Goal: Book appointment/travel/reservation

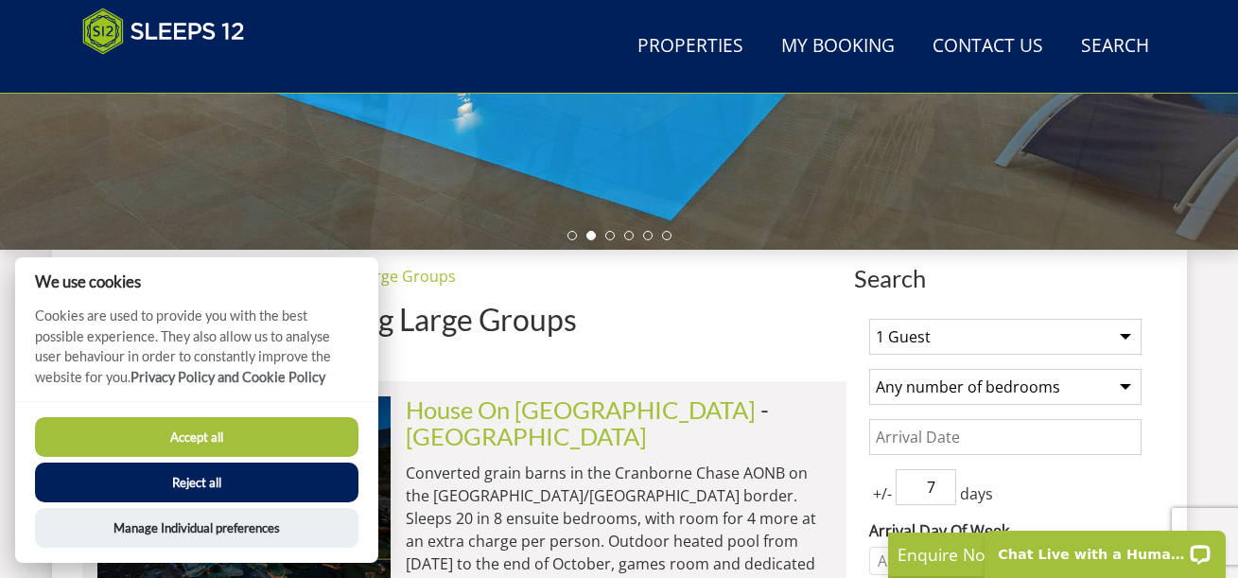
click at [1052, 319] on select "1 Guest 2 Guests 3 Guests 4 Guests 5 Guests 6 Guests 7 Guests 8 Guests 9 Guests…" at bounding box center [1005, 337] width 272 height 36
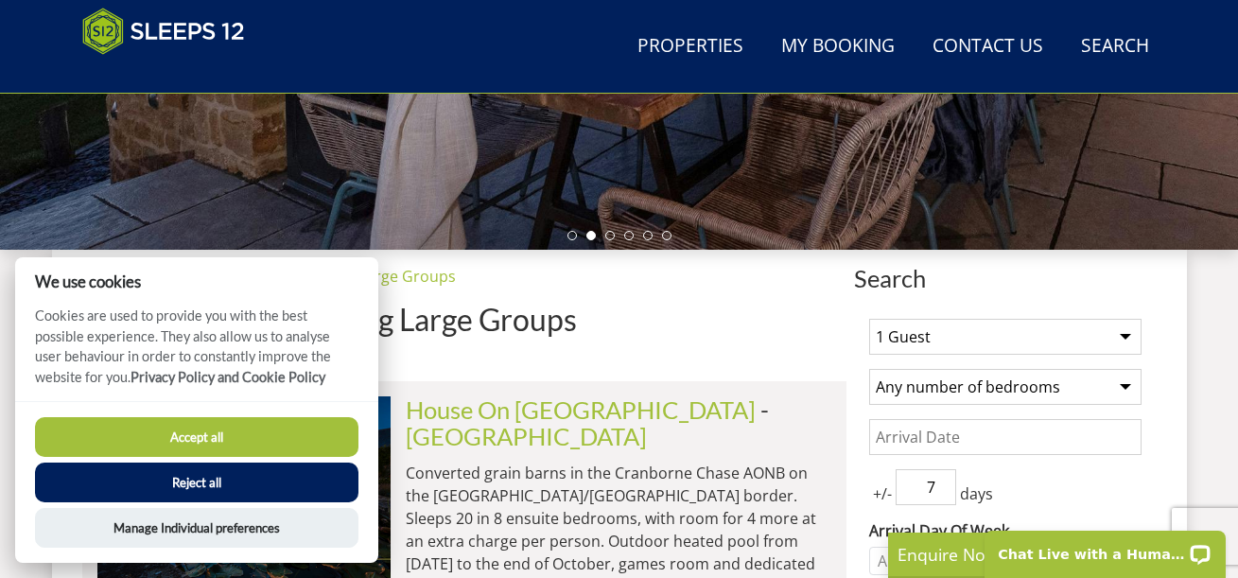
select select "12"
click at [869, 319] on select "1 Guest 2 Guests 3 Guests 4 Guests 5 Guests 6 Guests 7 Guests 8 Guests 9 Guests…" at bounding box center [1005, 337] width 272 height 36
click at [943, 369] on select "Any number of bedrooms 4 Bedrooms 5 Bedrooms 6 Bedrooms 7 Bedrooms 8 Bedrooms 9…" at bounding box center [1005, 387] width 272 height 36
click at [979, 369] on select "Any number of bedrooms 4 Bedrooms 5 Bedrooms 6 Bedrooms 7 Bedrooms 8 Bedrooms 9…" at bounding box center [1005, 387] width 272 height 36
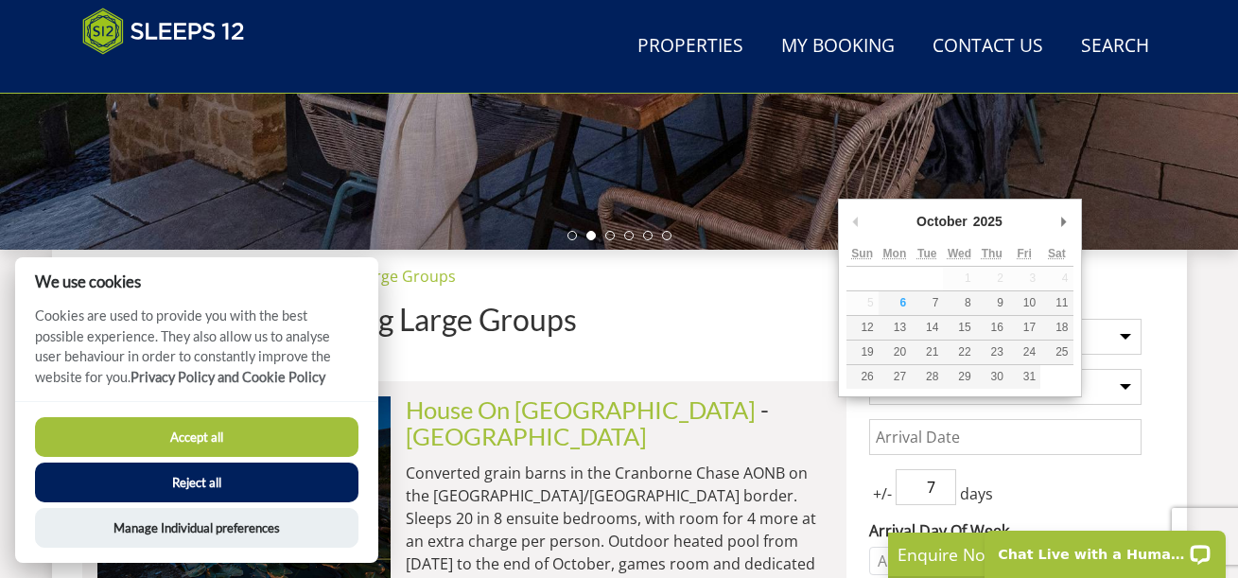
click at [989, 419] on input "Date" at bounding box center [1005, 437] width 272 height 36
type input "[DATE]"
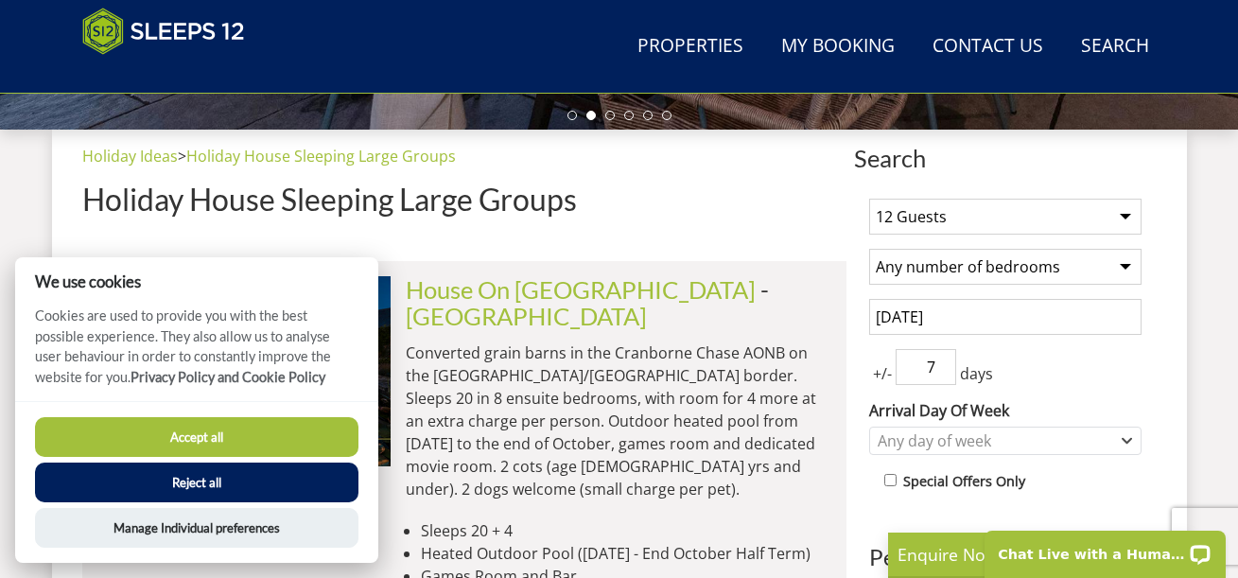
scroll to position [693, 0]
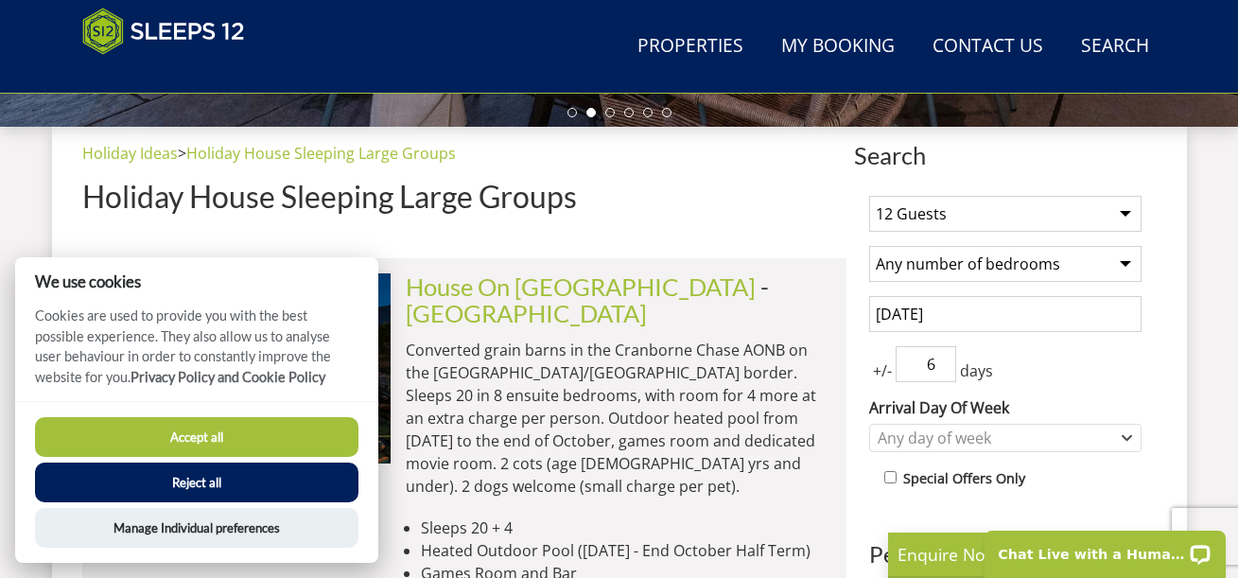
click at [901, 346] on input "6" at bounding box center [925, 364] width 61 height 36
click at [901, 346] on input "5" at bounding box center [925, 364] width 61 height 36
click at [901, 346] on input "4" at bounding box center [925, 364] width 61 height 36
click at [901, 346] on input "3" at bounding box center [925, 364] width 61 height 36
click at [901, 346] on input "2" at bounding box center [925, 364] width 61 height 36
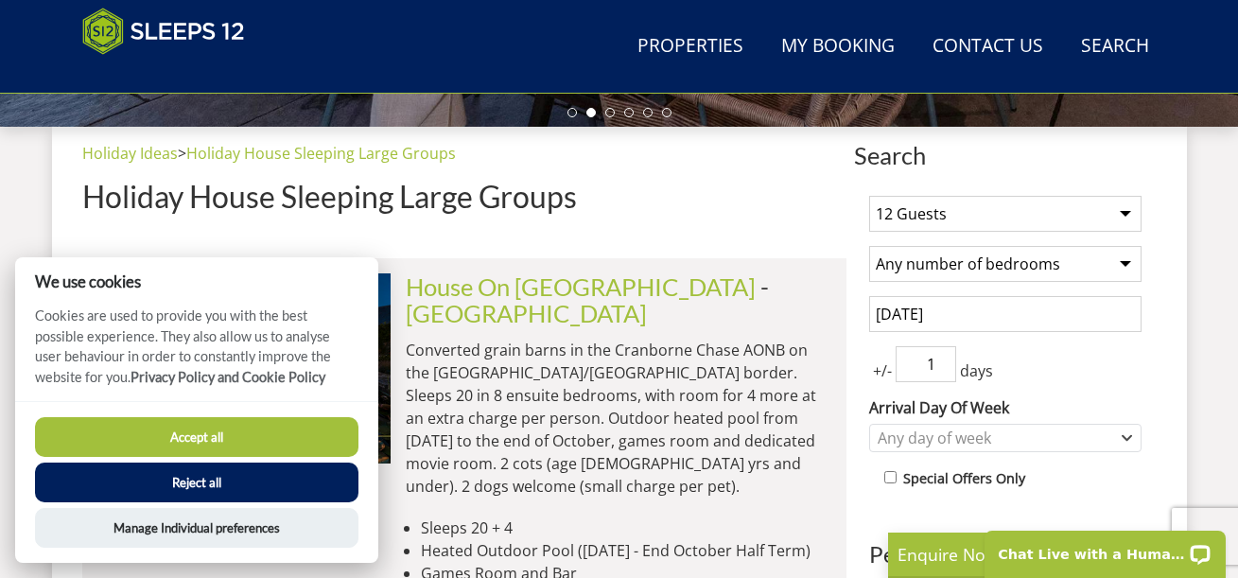
click at [901, 346] on input "1" at bounding box center [925, 364] width 61 height 36
click at [901, 346] on input "0" at bounding box center [925, 364] width 61 height 36
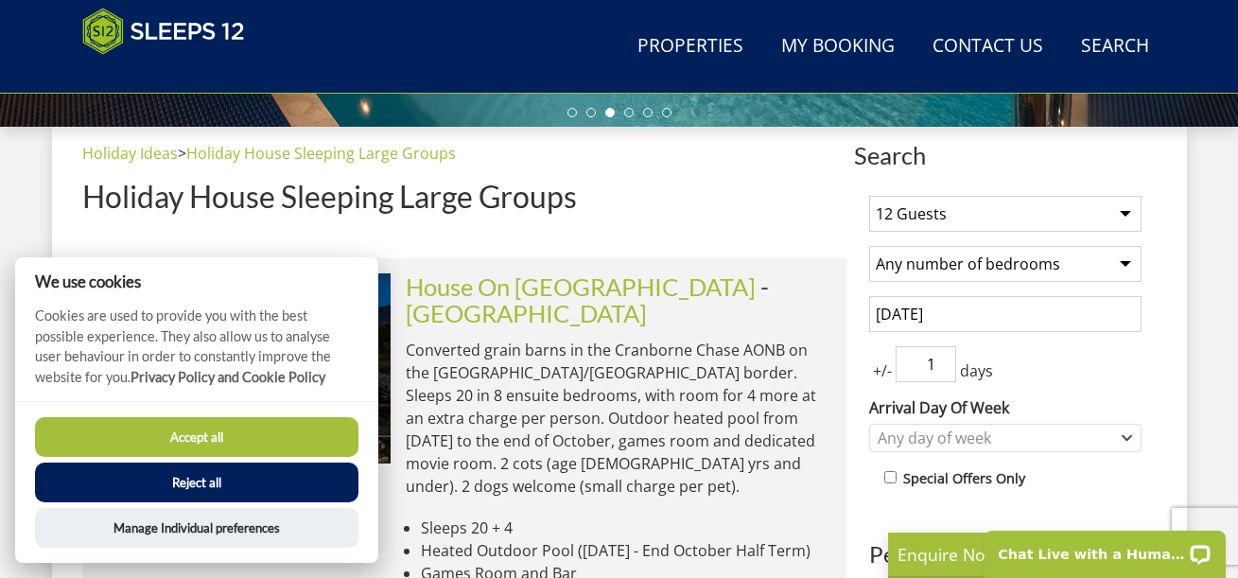
click at [899, 346] on input "1" at bounding box center [925, 364] width 61 height 36
type input "0"
click at [900, 346] on input "0" at bounding box center [925, 364] width 61 height 36
click at [937, 424] on div "Any day of week" at bounding box center [1005, 438] width 272 height 28
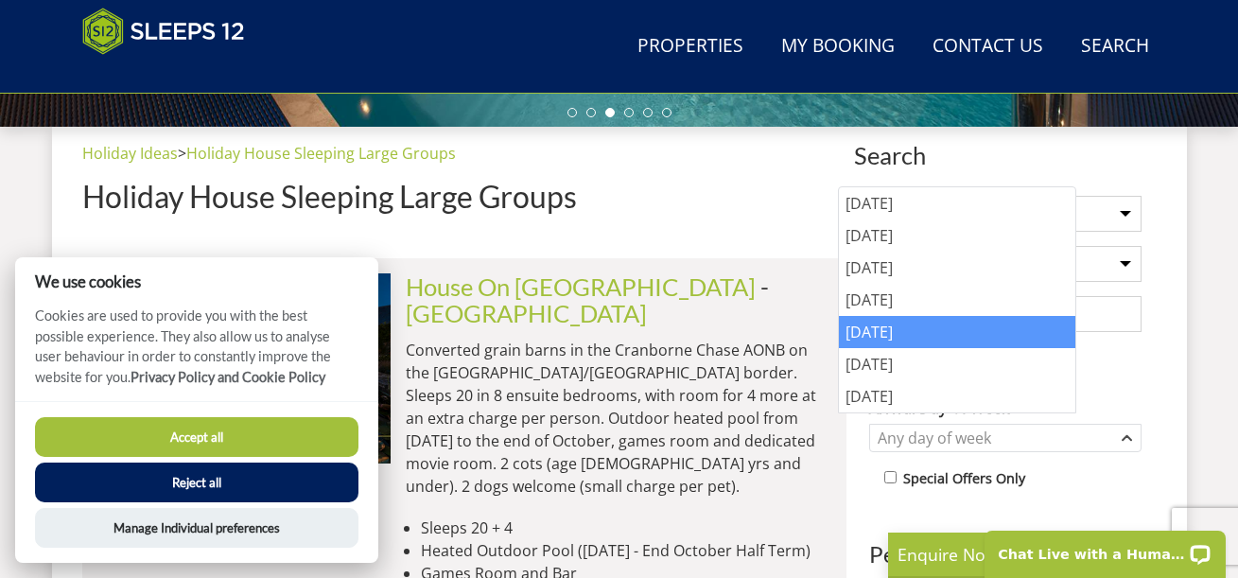
click at [923, 316] on div "[DATE]" at bounding box center [957, 332] width 236 height 32
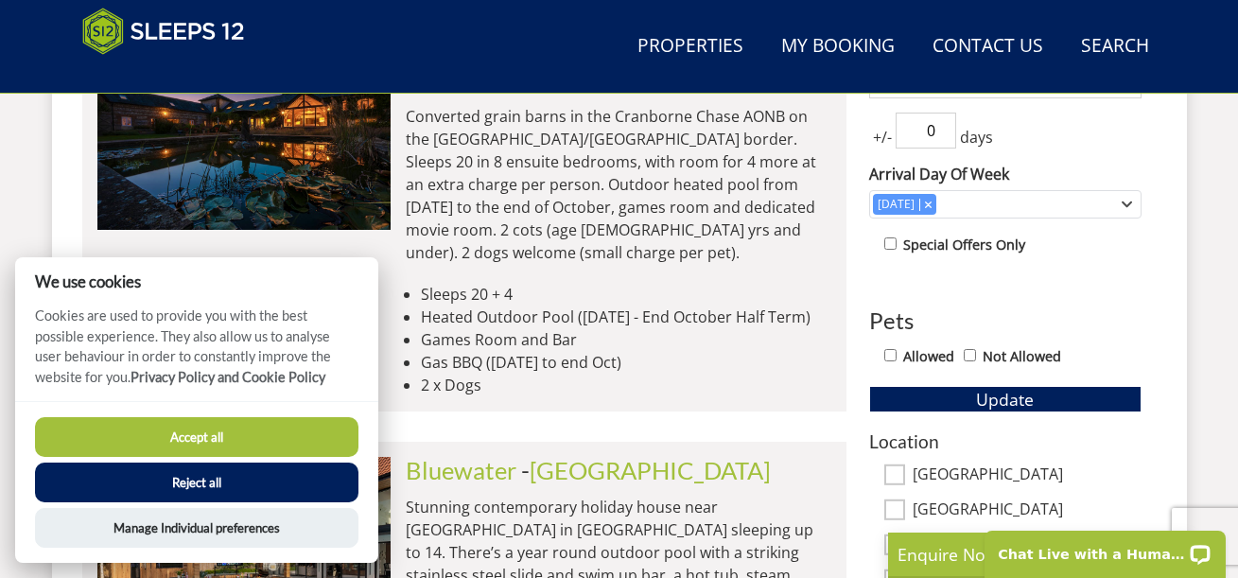
scroll to position [934, 0]
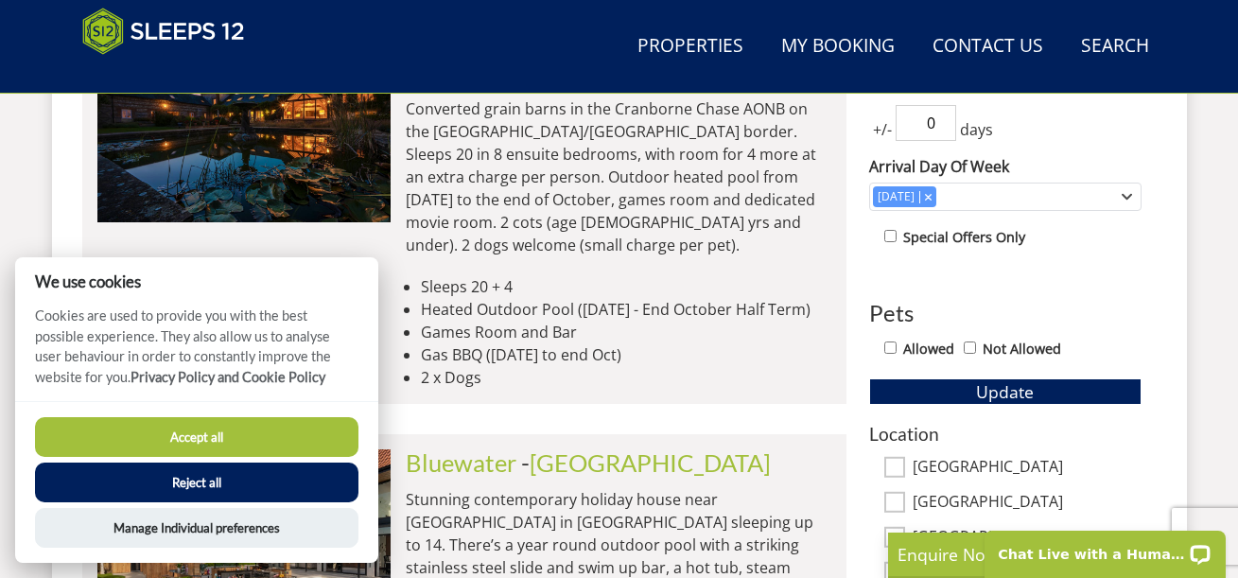
click at [292, 438] on button "Accept all" at bounding box center [196, 437] width 323 height 40
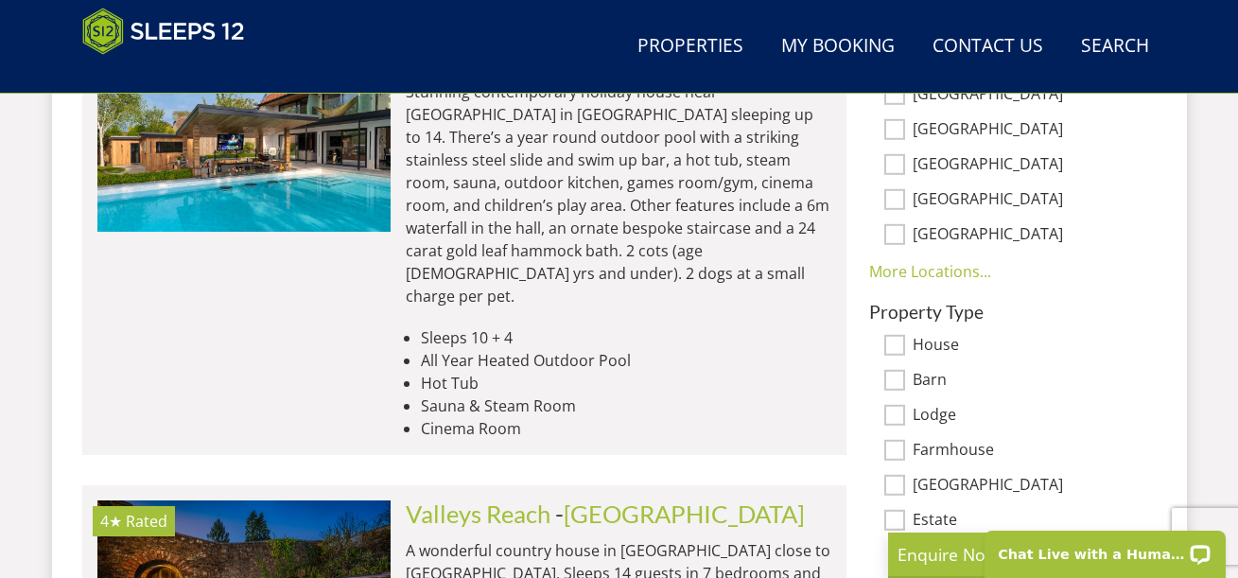
scroll to position [1335, 0]
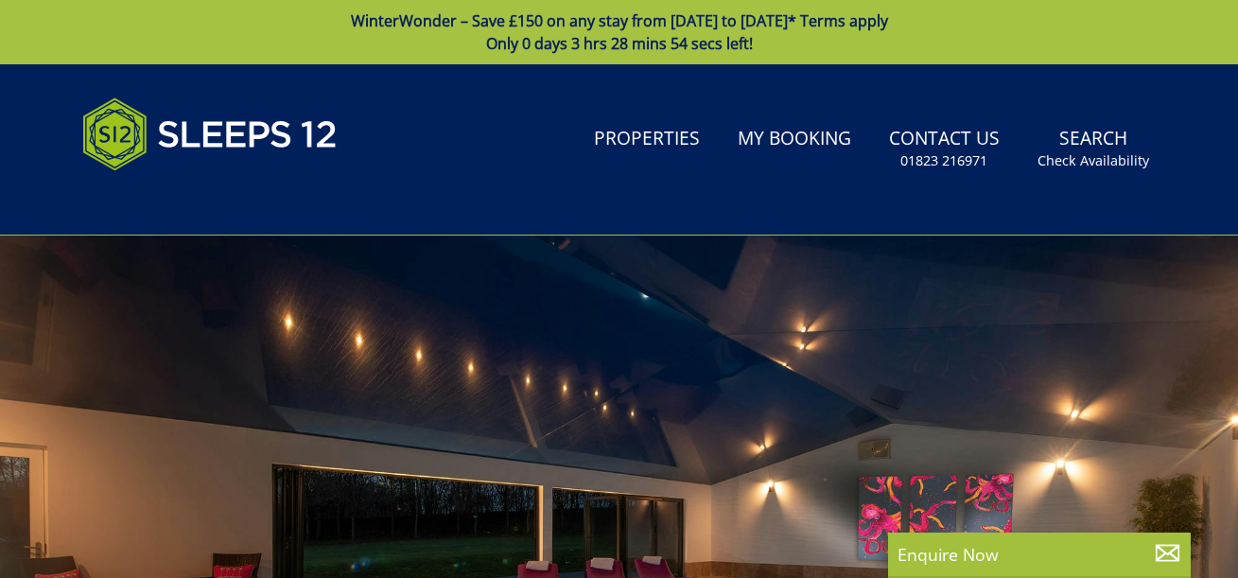
select select
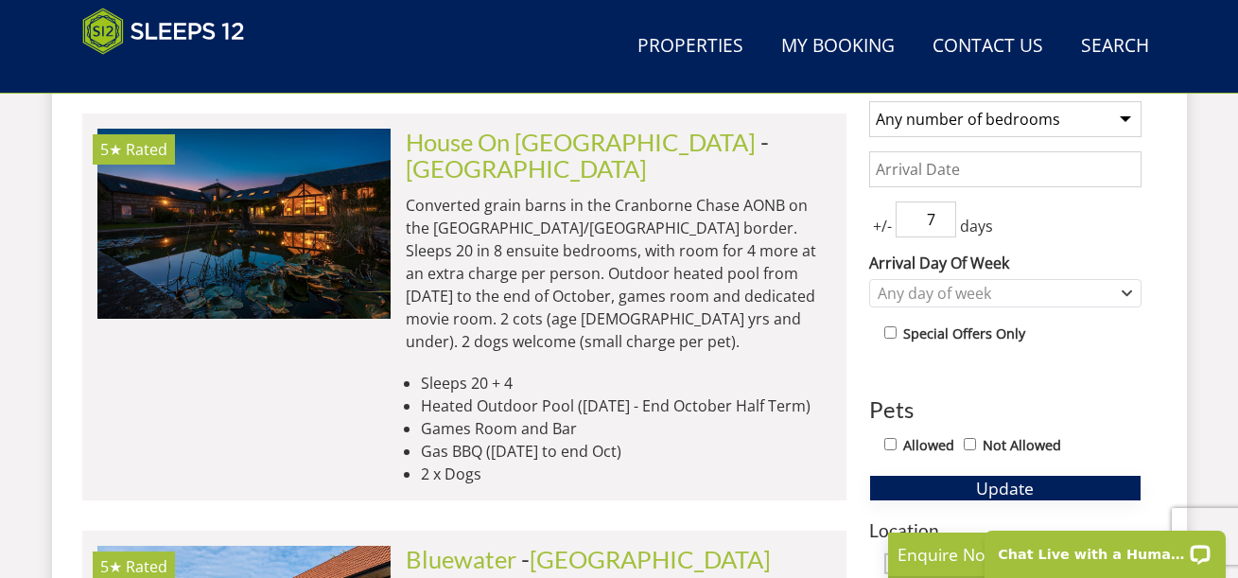
click at [989, 475] on button "Update" at bounding box center [1005, 488] width 272 height 26
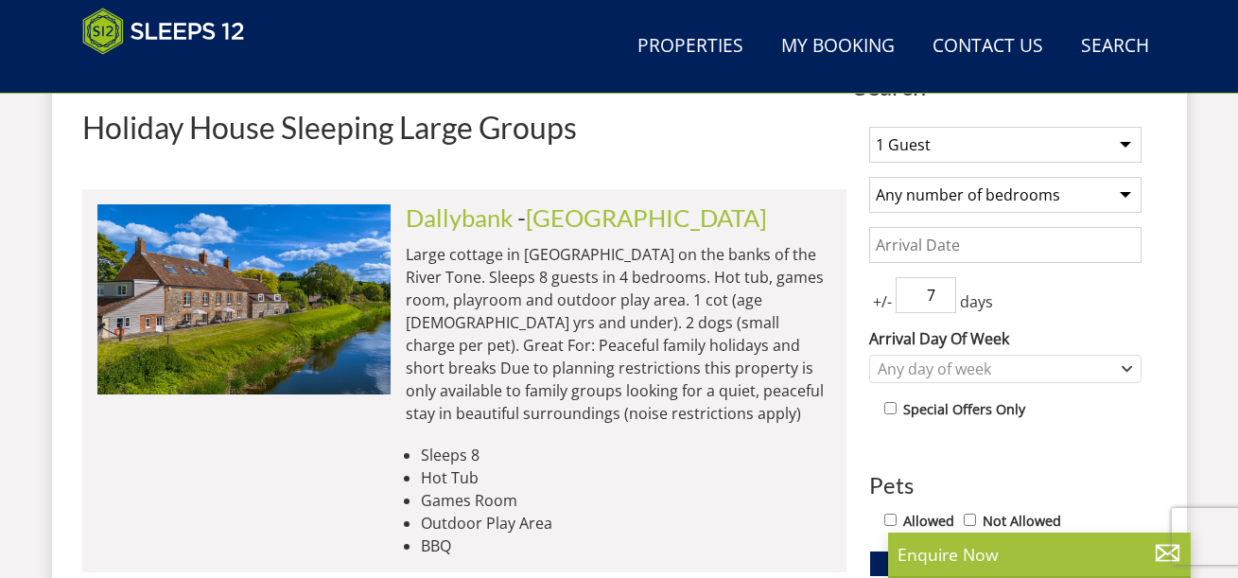
scroll to position [754, 0]
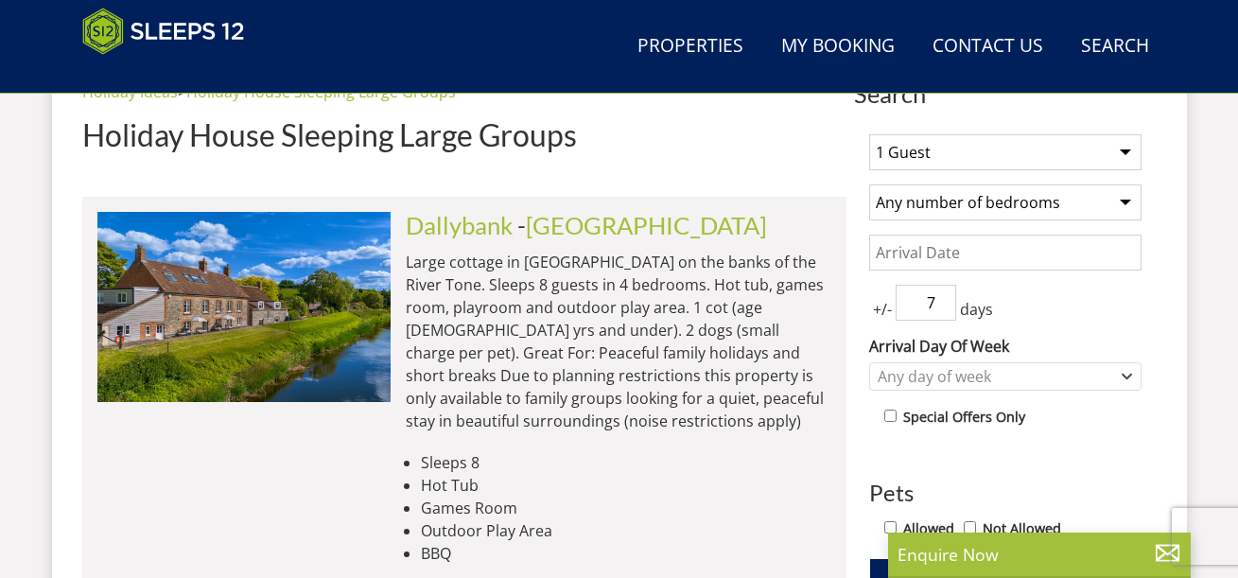
click at [793, 142] on div "Holiday Ideas > Holiday House Sleeping Large Groups Holiday House Sleeping Larg…" at bounding box center [464, 123] width 764 height 86
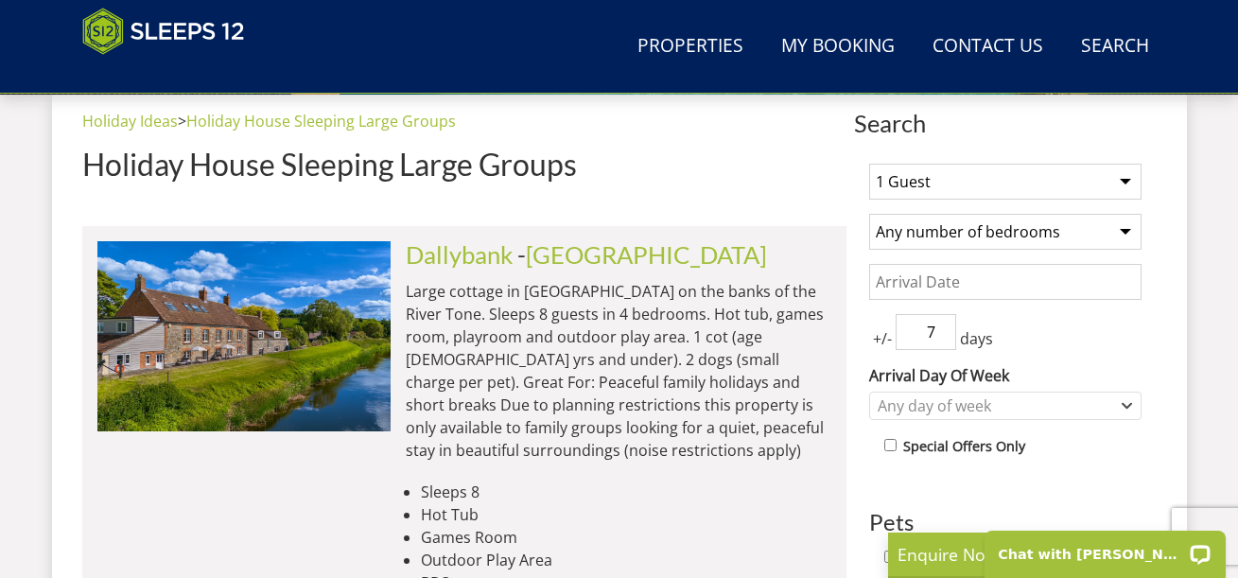
scroll to position [722, 0]
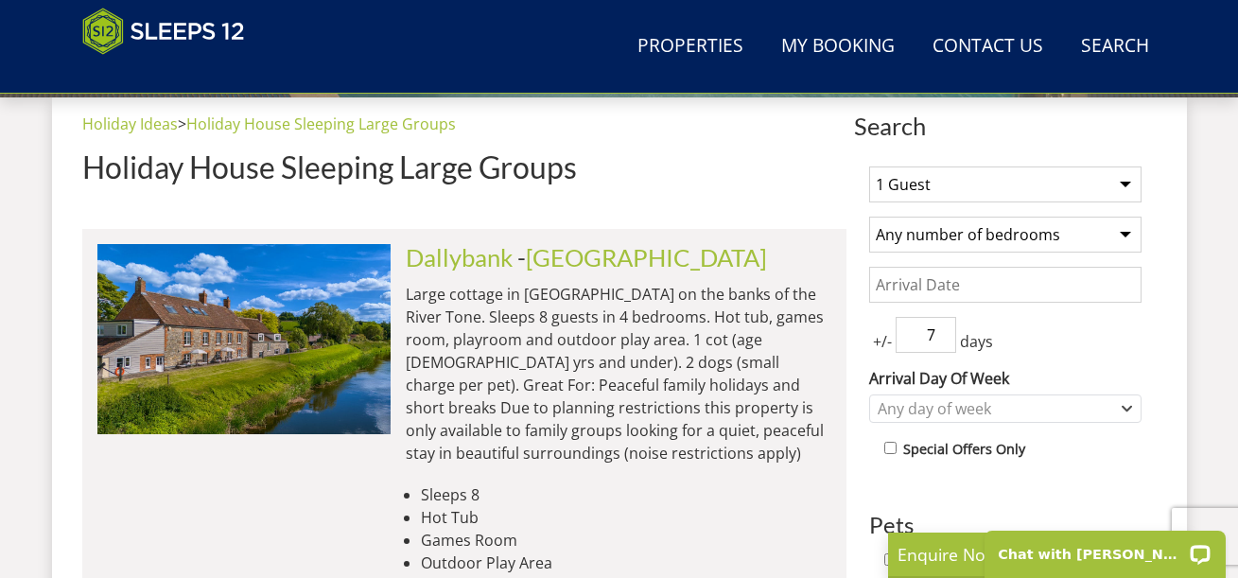
click at [1031, 166] on select "1 Guest 2 Guests 3 Guests 4 Guests 5 Guests 6 Guests 7 Guests 8 Guests 9 Guests…" at bounding box center [1005, 184] width 272 height 36
select select "12"
click at [869, 166] on select "1 Guest 2 Guests 3 Guests 4 Guests 5 Guests 6 Guests 7 Guests 8 Guests 9 Guests…" at bounding box center [1005, 184] width 272 height 36
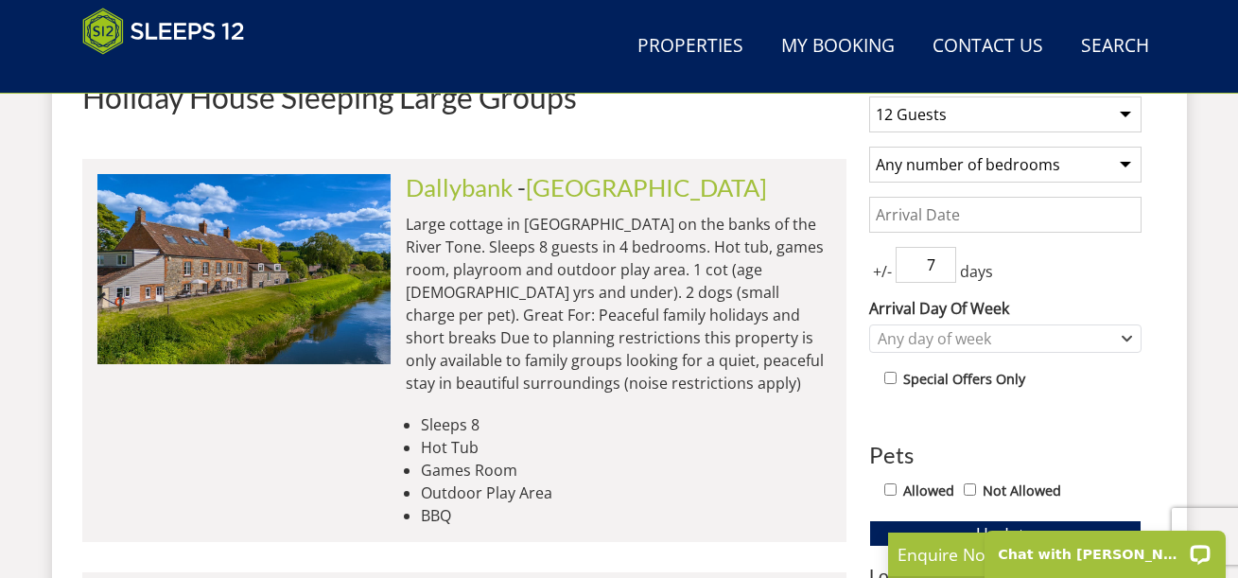
scroll to position [802, 0]
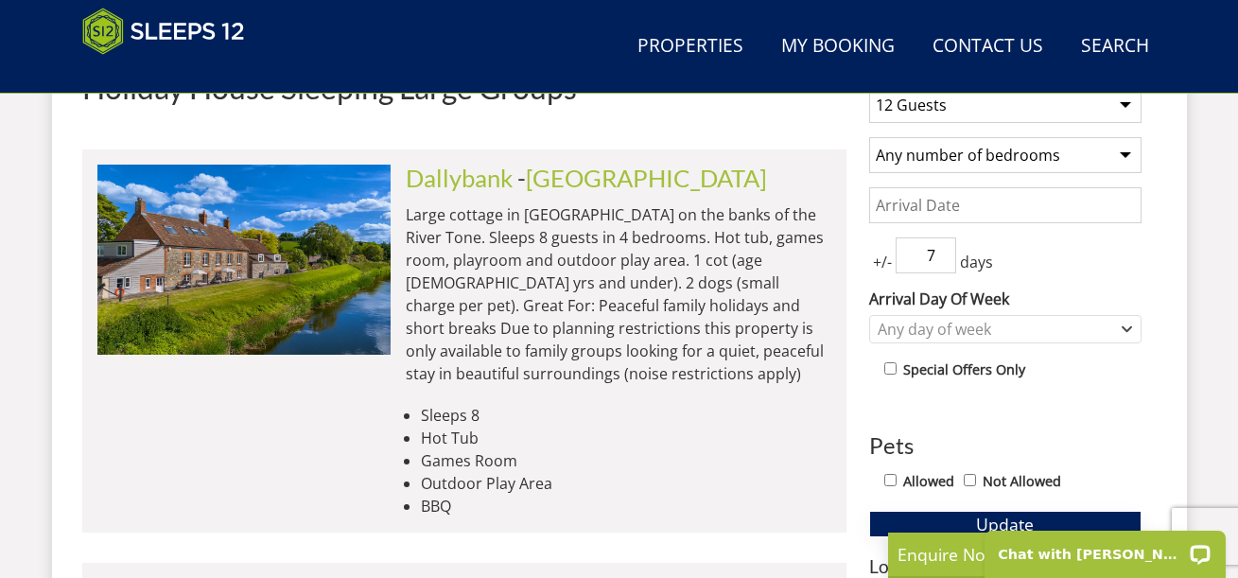
click at [886, 511] on button "Update" at bounding box center [1005, 524] width 272 height 26
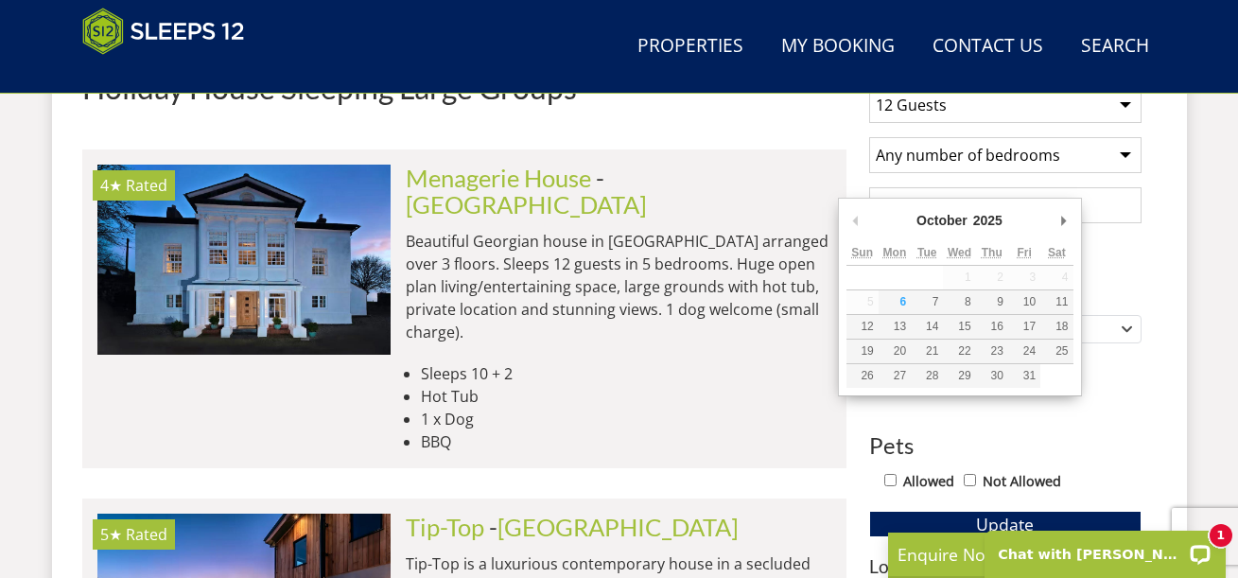
click at [921, 192] on input "Date" at bounding box center [1005, 205] width 272 height 36
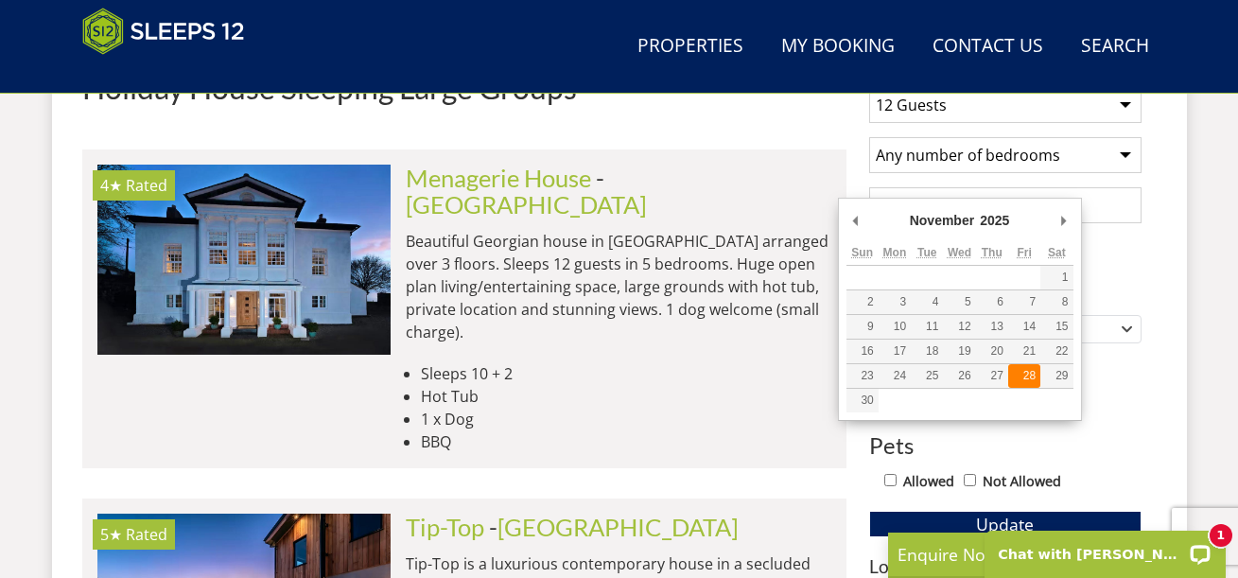
type input "[DATE]"
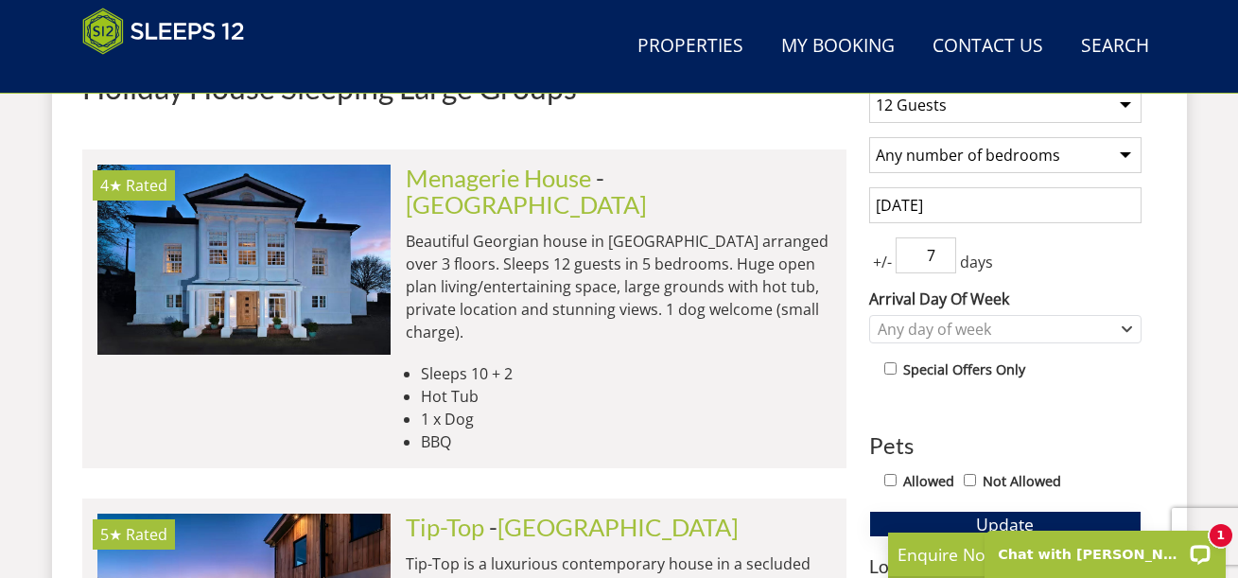
click at [920, 511] on button "Update" at bounding box center [1005, 524] width 272 height 26
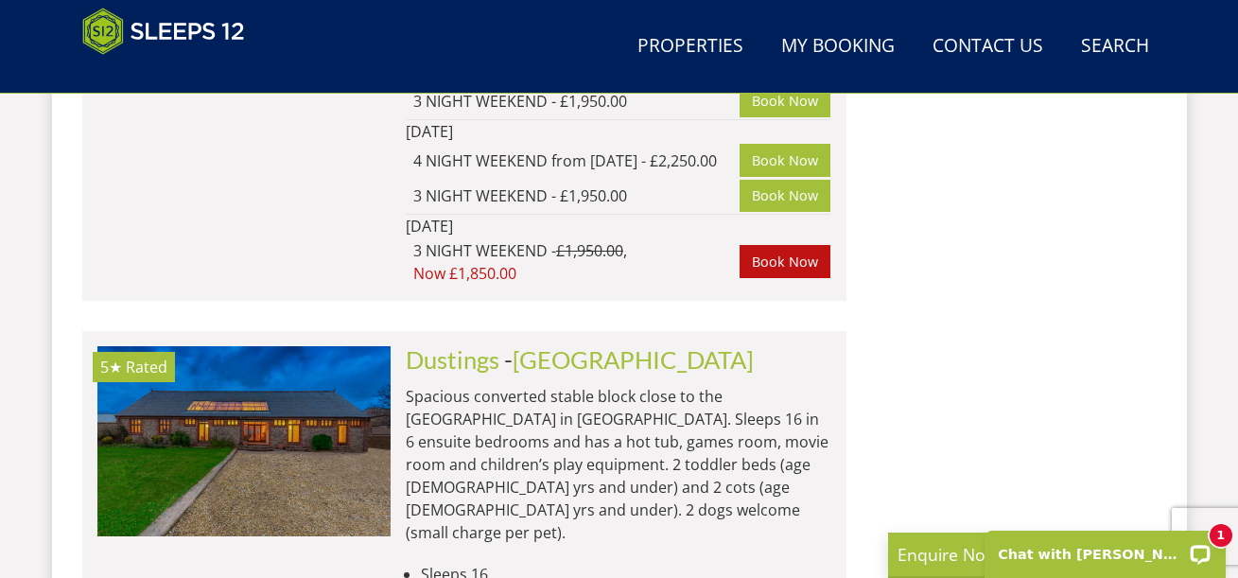
scroll to position [5478, 0]
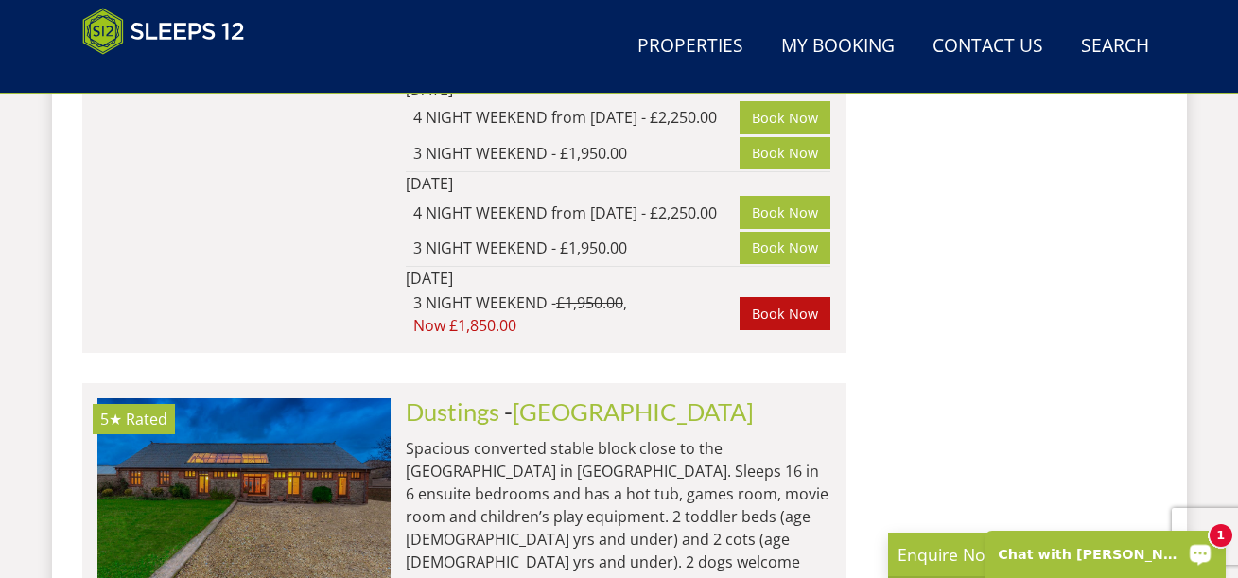
click at [1089, 559] on p "Chat with Charlotte" at bounding box center [1091, 553] width 187 height 15
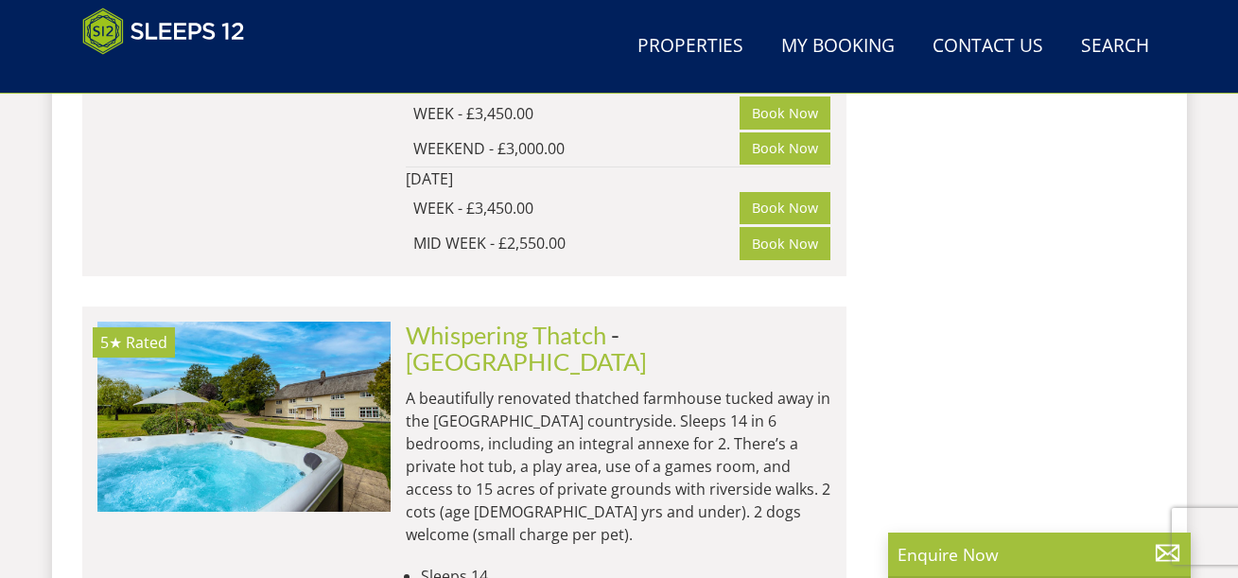
scroll to position [3895, 0]
